Goal: Information Seeking & Learning: Find specific fact

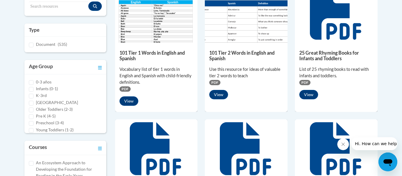
scroll to position [163, 0]
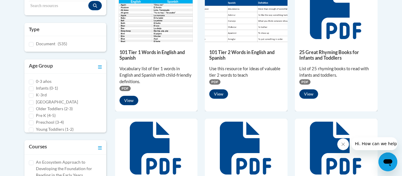
click at [35, 95] on div "K-3rd" at bounding box center [65, 95] width 73 height 6
click at [31, 95] on input "K-3rd" at bounding box center [31, 95] width 5 height 5
checkbox input "true"
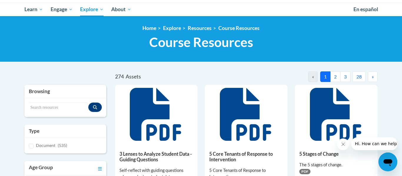
scroll to position [0, 0]
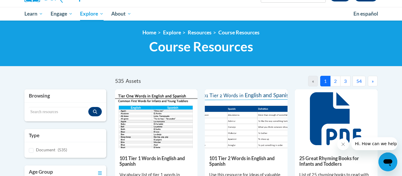
scroll to position [55, 0]
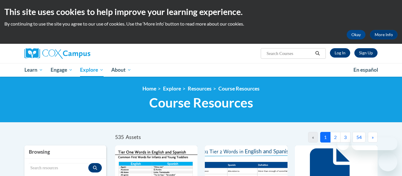
click at [285, 56] on input "Search..." at bounding box center [289, 53] width 47 height 7
click at [200, 89] on link "Resources" at bounding box center [200, 89] width 24 height 6
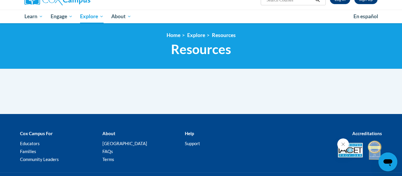
scroll to position [34, 0]
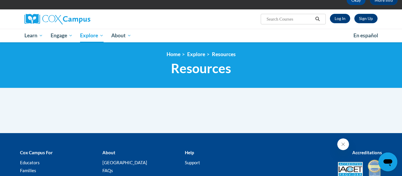
click at [293, 22] on input "Search..." at bounding box center [289, 19] width 47 height 7
type input "universal writing paper with checklist"
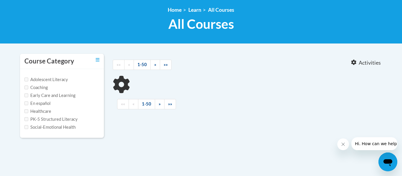
type input "universal writing paper with checklist"
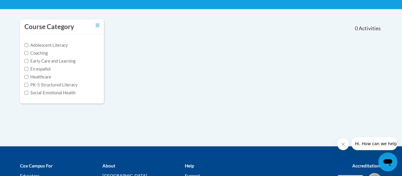
scroll to position [84, 0]
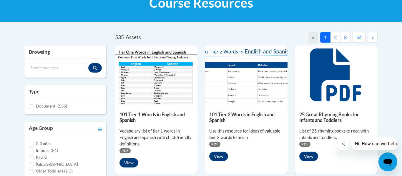
scroll to position [100, 0]
